Goal: Transaction & Acquisition: Book appointment/travel/reservation

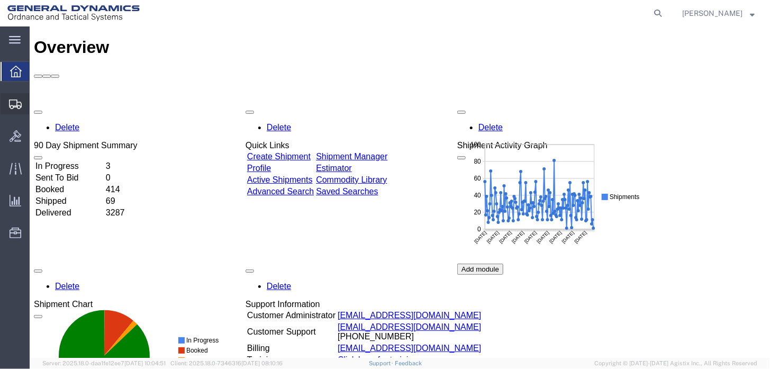
click at [0, 0] on span "Create Shipment" at bounding box center [0, 0] width 0 height 0
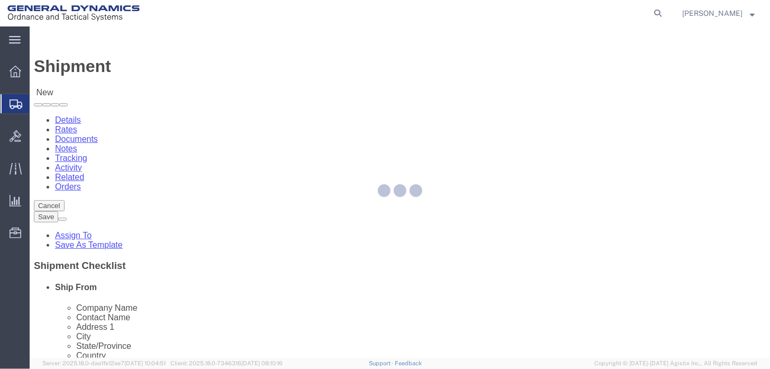
select select
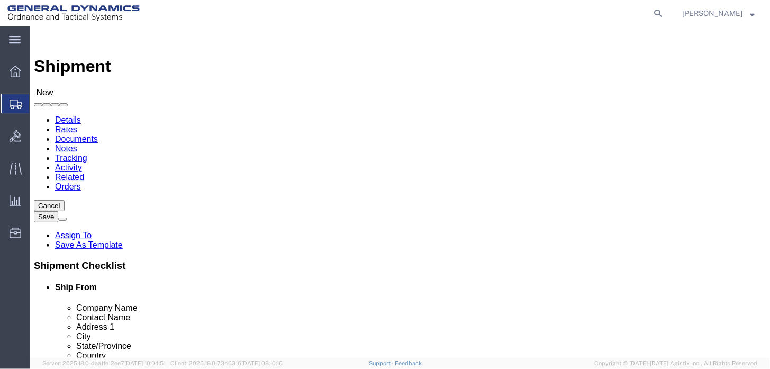
select select "318"
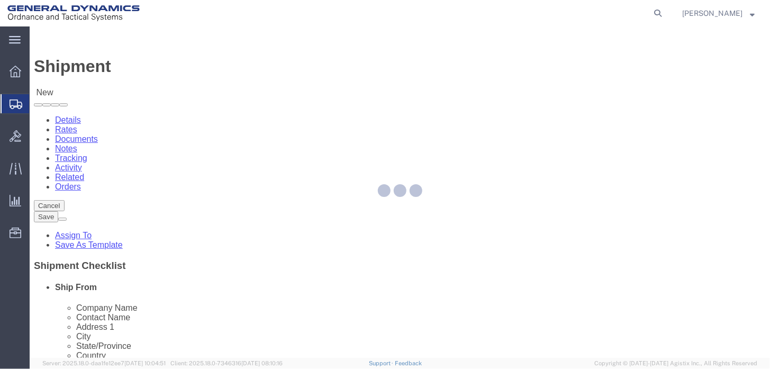
select select "AL"
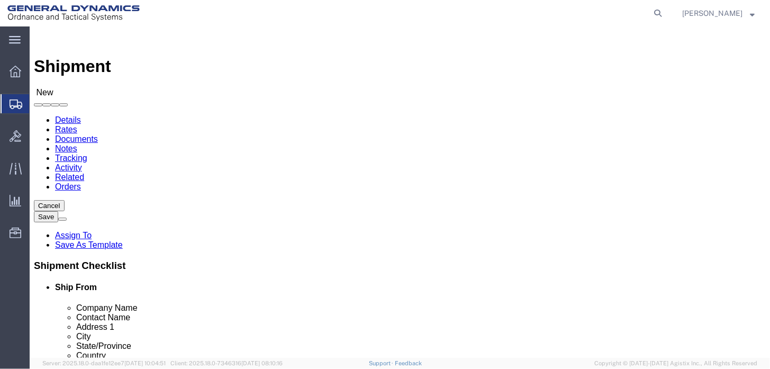
scroll to position [53, 0]
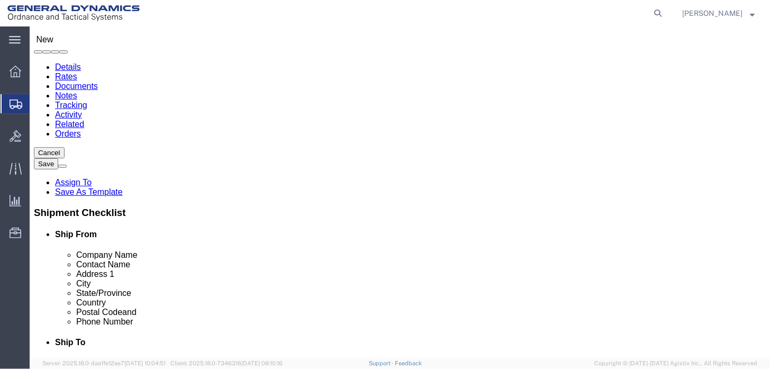
click input "text"
type input "r"
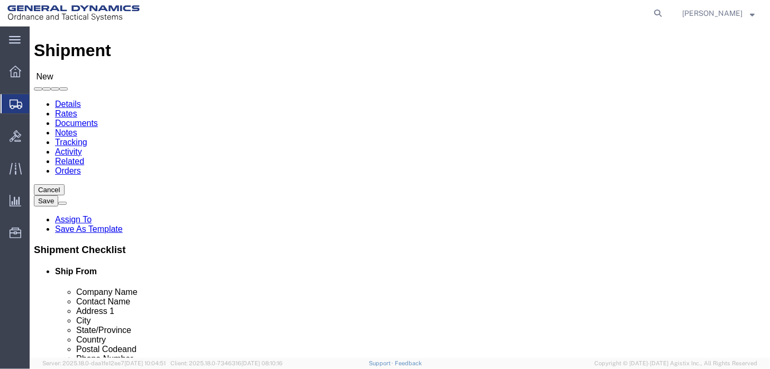
scroll to position [0, 0]
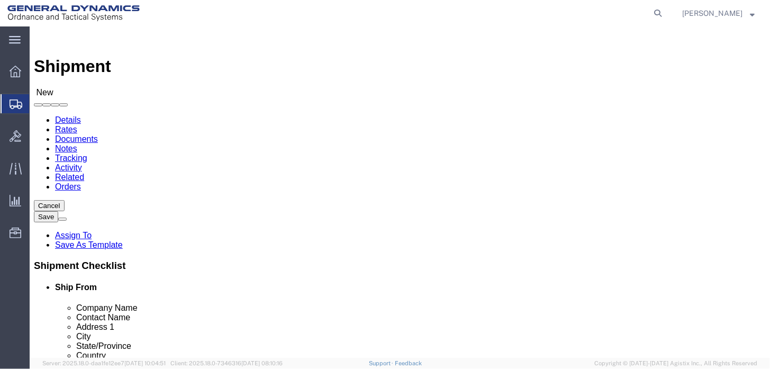
click div
click span
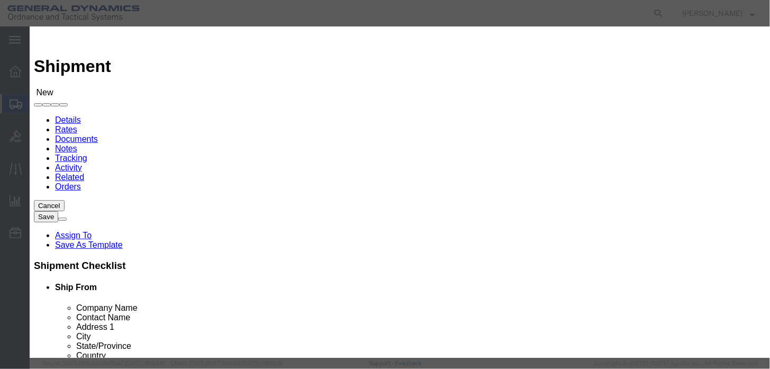
click link "R"
drag, startPoint x: 651, startPoint y: 26, endPoint x: 645, endPoint y: 31, distance: 7.6
click icon "button"
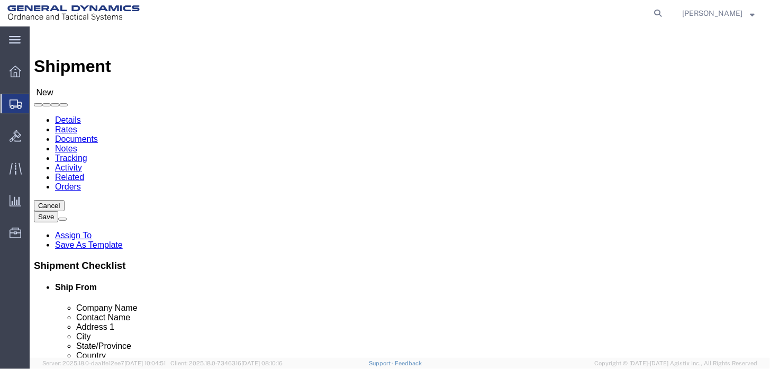
click input "text"
click span
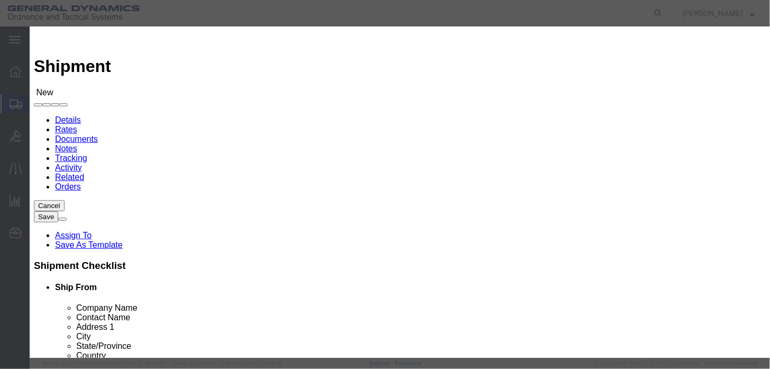
click link "R"
drag, startPoint x: 651, startPoint y: 25, endPoint x: 649, endPoint y: 34, distance: 8.7
click icon "button"
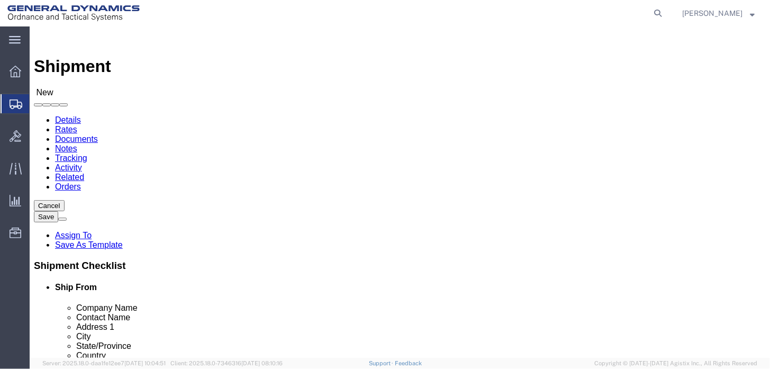
click span
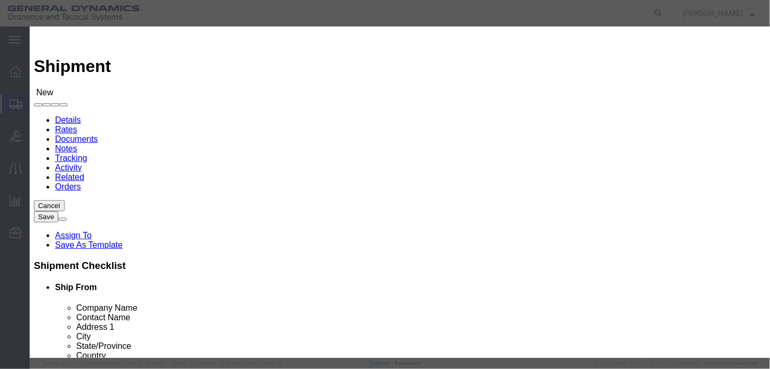
click div
click input "text"
click select "Search by Address Book Name City Company Name Contact Name Country CustomerAlia…"
select select "addrssBookName"
click select "Search by Address Book Name City Company Name Contact Name Country CustomerAlia…"
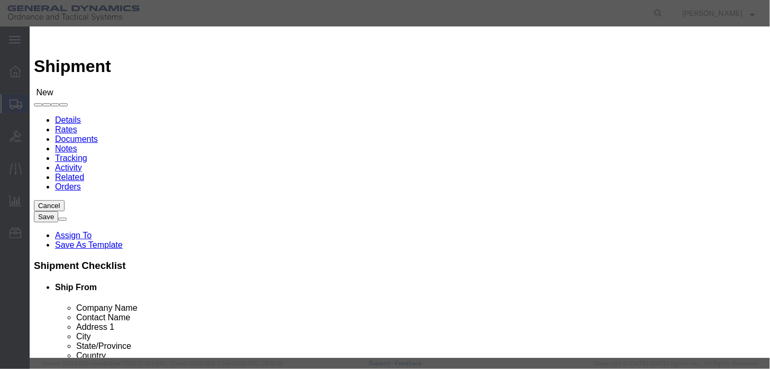
click input "text"
type input "[PERSON_NAME] heat treat"
click button "button"
drag, startPoint x: 203, startPoint y: 140, endPoint x: 215, endPoint y: 132, distance: 14.5
click td "No data to show"
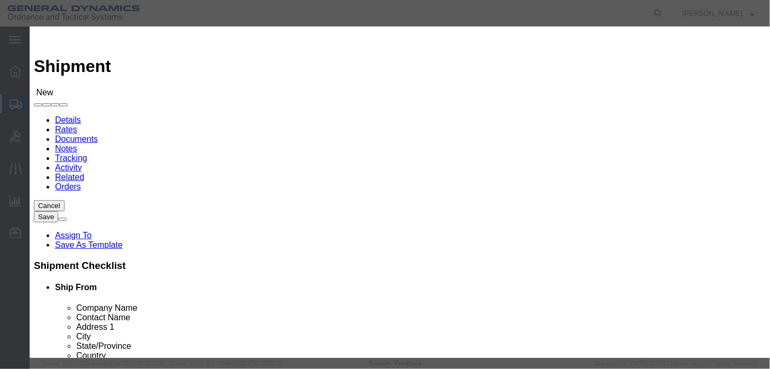
click button "button"
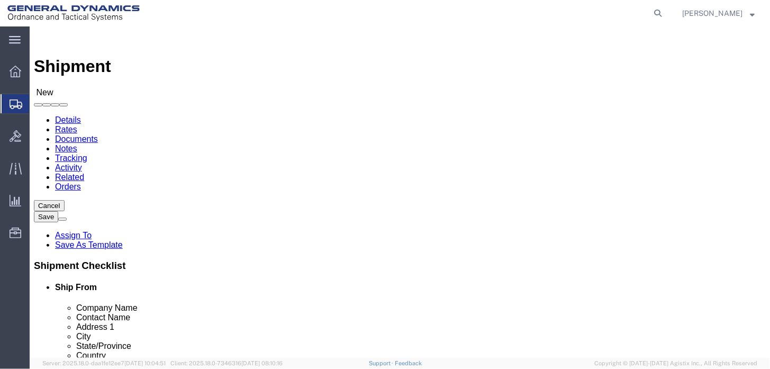
click div "Location My Profile Location GD-OTS [GEOGRAPHIC_DATA] (Commerce) GD-OTS [GEOGRA…"
click input "text"
type input "[PERSON_NAME] heat"
click p "- [PERSON_NAME] HEAT TREATING - ([PERSON_NAME]) [GEOGRAPHIC_DATA] AND [GEOGRAPH…"
select select "PA"
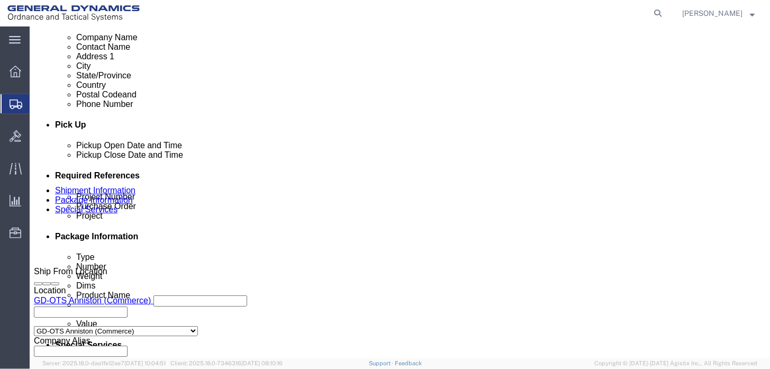
scroll to position [529, 0]
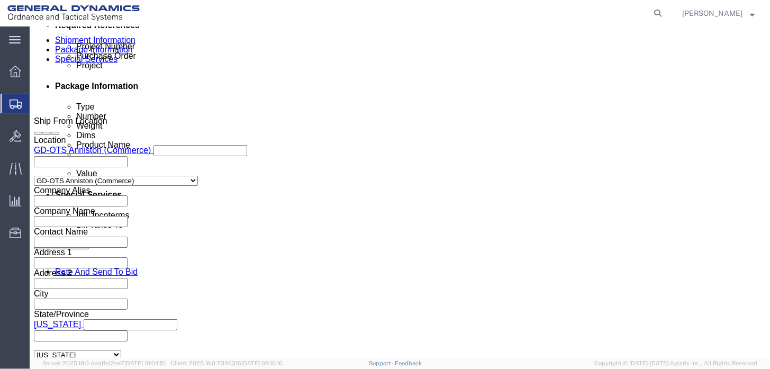
type input "[PERSON_NAME] HEAT TREATING"
click input "text"
type input "po 118387"
click input "text"
type input "118387"
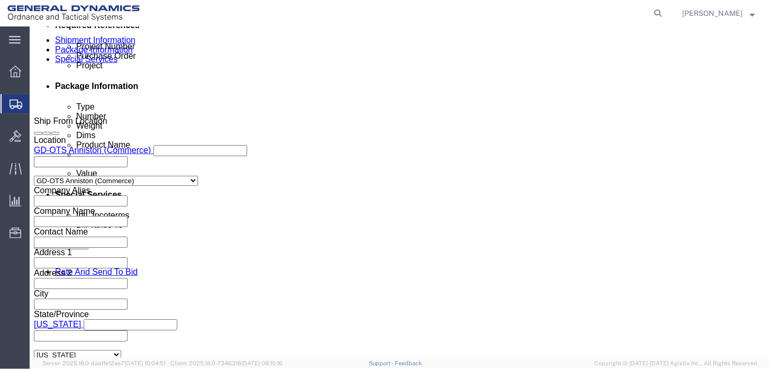
drag, startPoint x: 147, startPoint y: 203, endPoint x: 112, endPoint y: 201, distance: 34.4
click input "po 118387"
type input "p"
type input "555000"
click input "text"
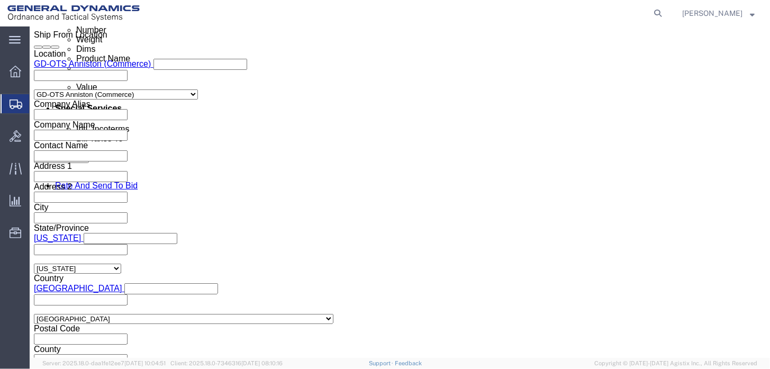
scroll to position [635, 0]
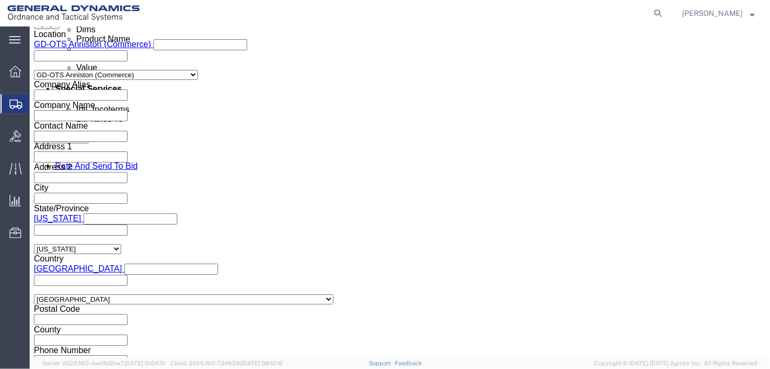
type input "555000"
drag, startPoint x: 406, startPoint y: 230, endPoint x: 398, endPoint y: 236, distance: 10.3
click select "Select Air Less than Truckload Multi-Leg Ocean Freight Rail Small Parcel Truckl…"
select select "SMAL"
click select "Select Air Less than Truckload Multi-Leg Ocean Freight Rail Small Parcel Truckl…"
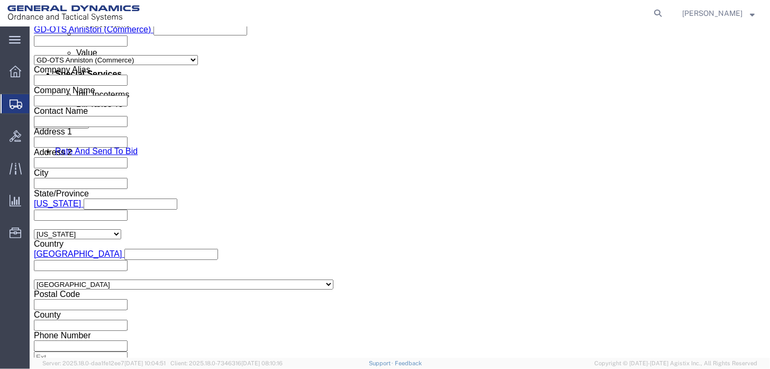
scroll to position [660, 0]
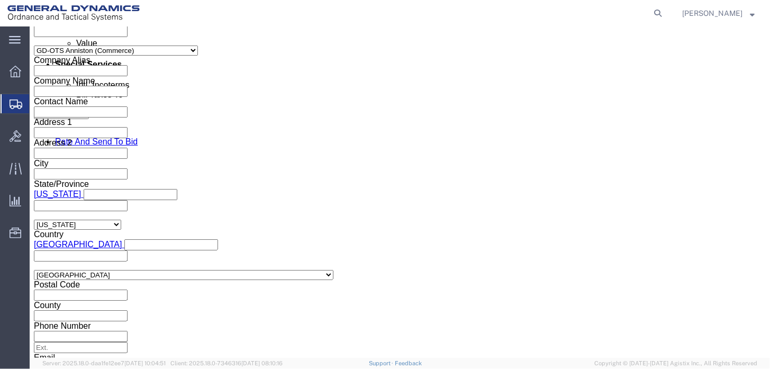
click button "Continue"
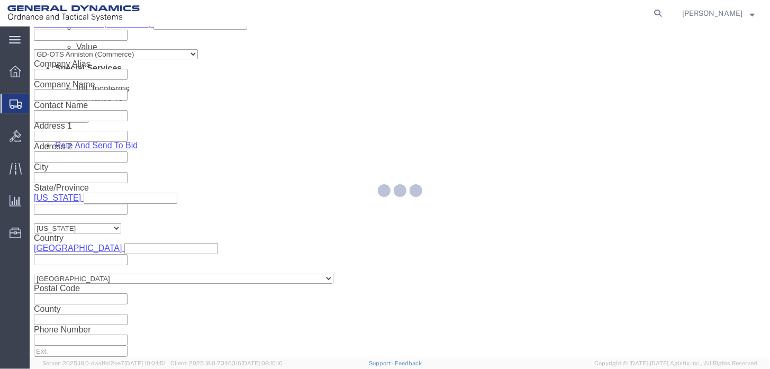
scroll to position [23, 0]
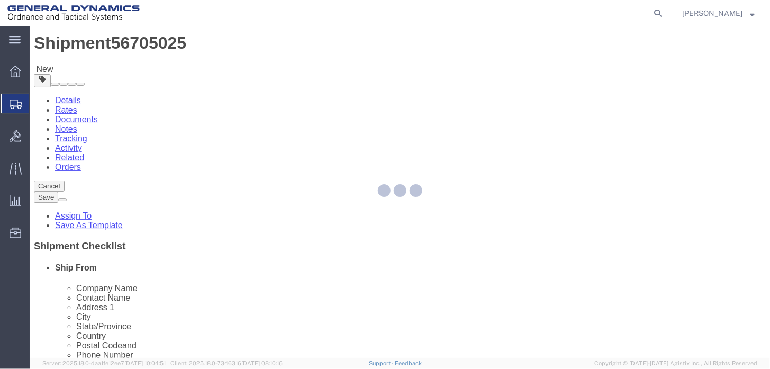
select select "YRPK"
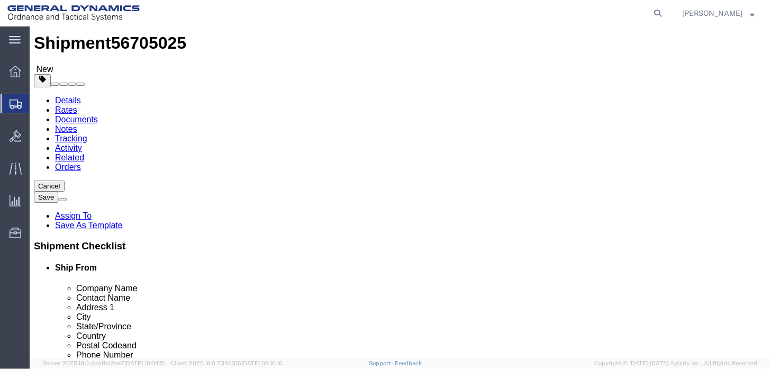
click select "Select Envelope Large Box Medium Box PAK Rack Small Box Tube Your Packaging"
click div "Length x Width x Height Select cm ft in"
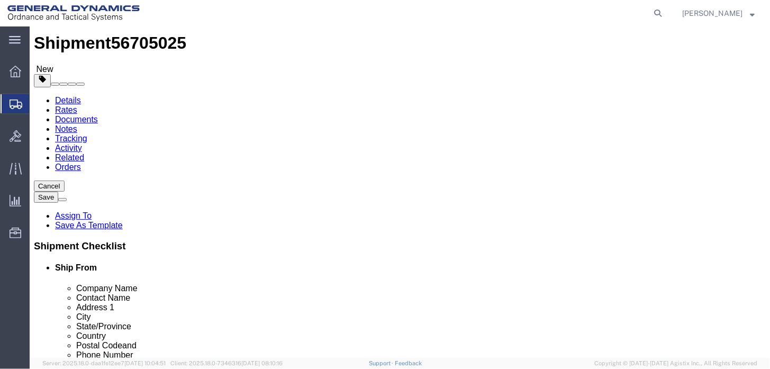
click input "text"
type input "9"
drag, startPoint x: 155, startPoint y: 265, endPoint x: 116, endPoint y: 265, distance: 38.6
click div "Length 9 x Width `9 x Height Select cm ft in"
type input "9"
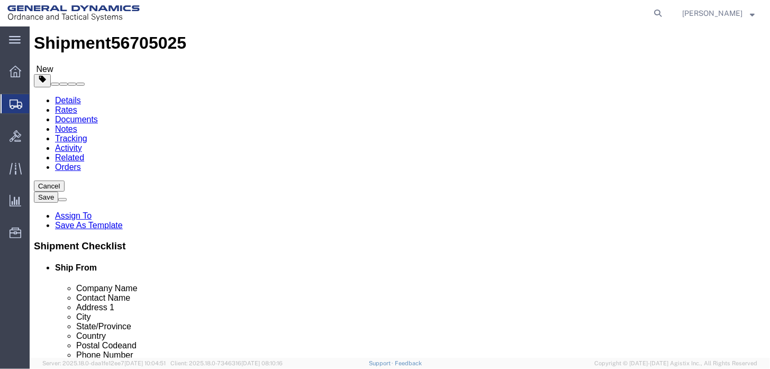
type input "9"
drag, startPoint x: 122, startPoint y: 238, endPoint x: 79, endPoint y: 241, distance: 43.0
click div "Weight 0.00 Select kgs lbs Ship. t°"
type input "5"
click link "Add Content"
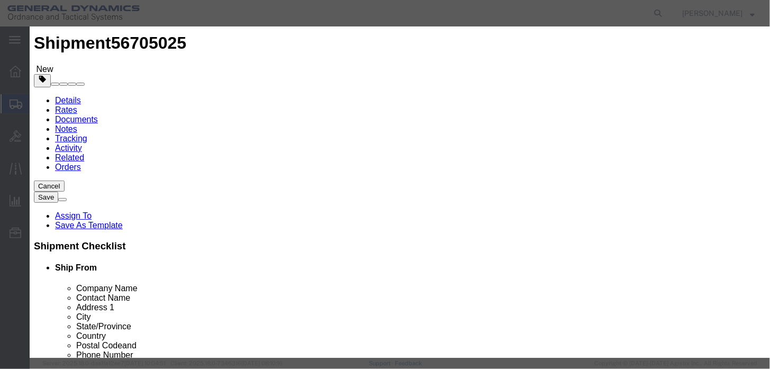
drag, startPoint x: 195, startPoint y: 79, endPoint x: 266, endPoint y: 82, distance: 71.0
click input "text"
type input "tensile test coupon"
click input "13"
type input "1"
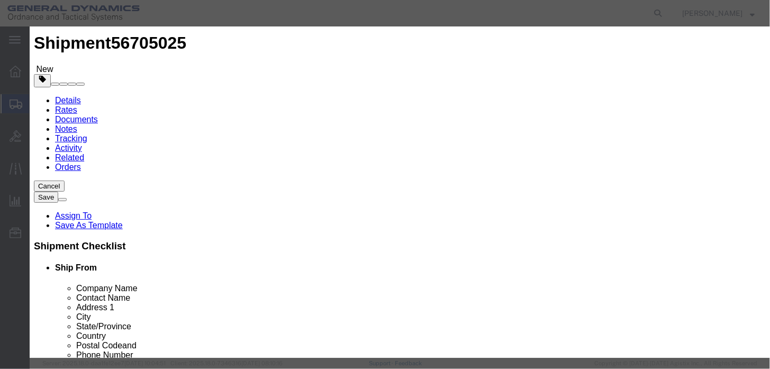
click div "Product Name tensile test coupon Pieces 1 Select Bag Barrels 100Board Feet Bott…"
click input "text"
type input "1"
click button "Save & Close"
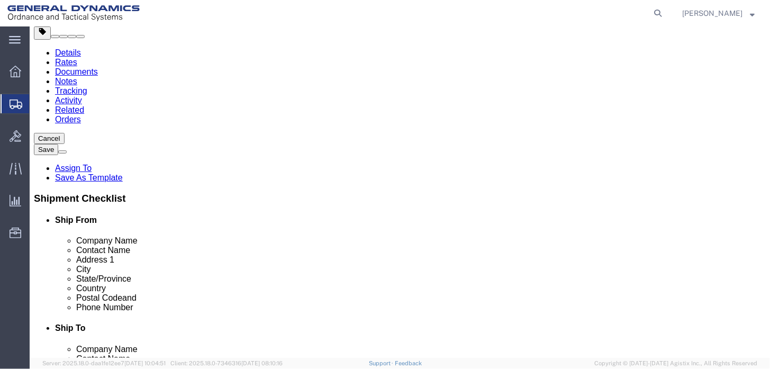
scroll to position [0, 0]
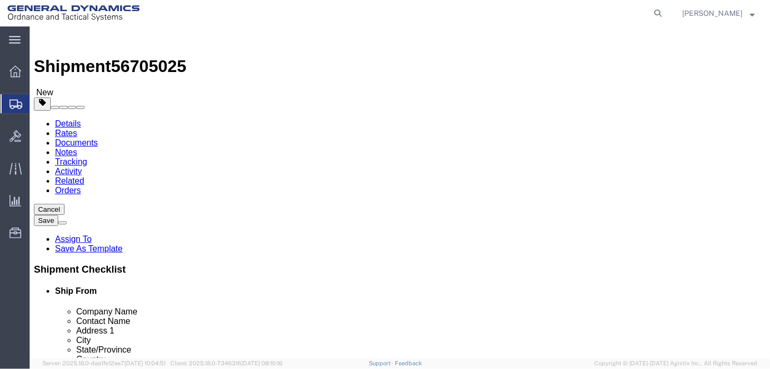
drag, startPoint x: 629, startPoint y: 317, endPoint x: 609, endPoint y: 311, distance: 20.9
click button "Rate Shipment"
